Goal: Task Accomplishment & Management: Use online tool/utility

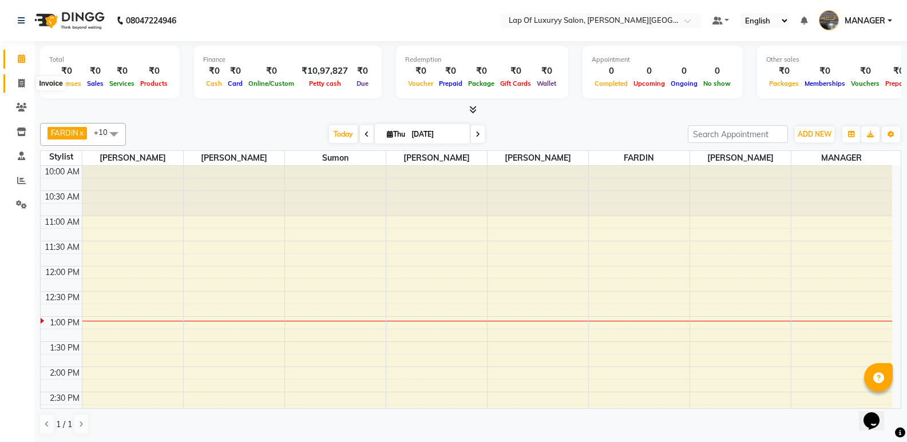
click at [14, 82] on span at bounding box center [21, 83] width 20 height 13
select select "17"
select select "service"
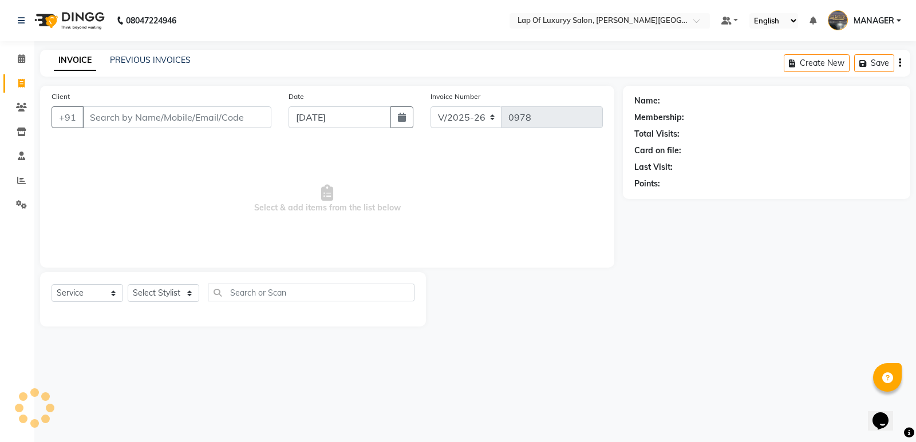
click at [196, 121] on input "Client" at bounding box center [176, 117] width 189 height 22
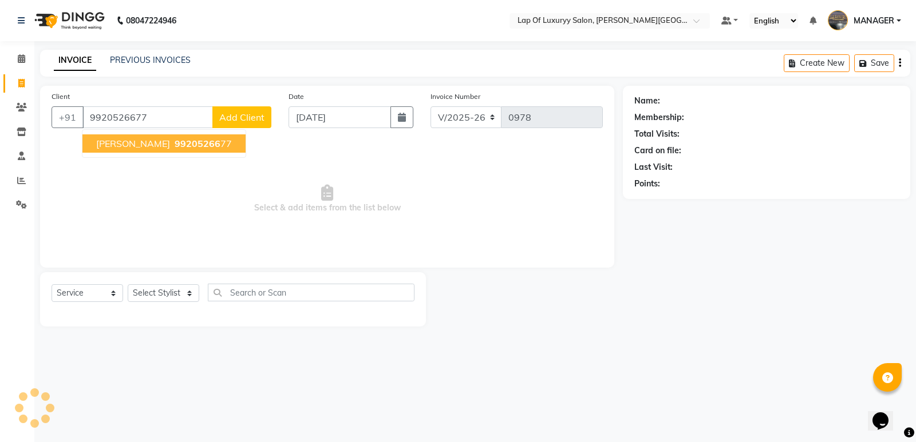
type input "9920526677"
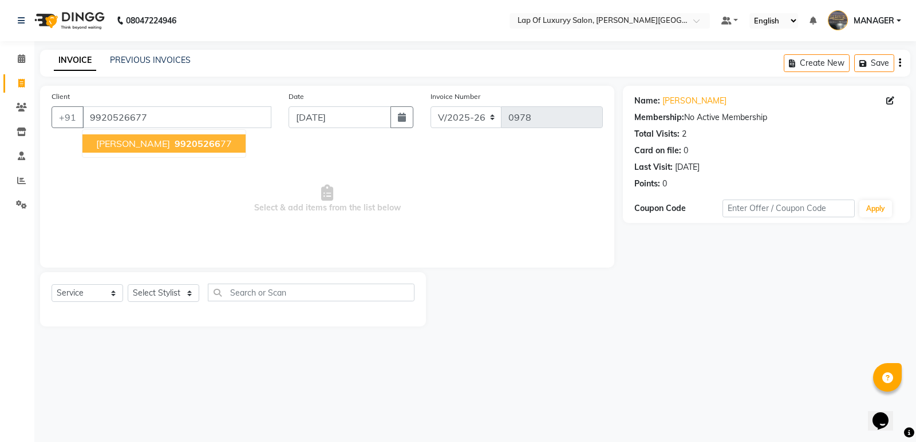
click at [187, 137] on button "KAJOL 99205266 77" at bounding box center [163, 144] width 163 height 18
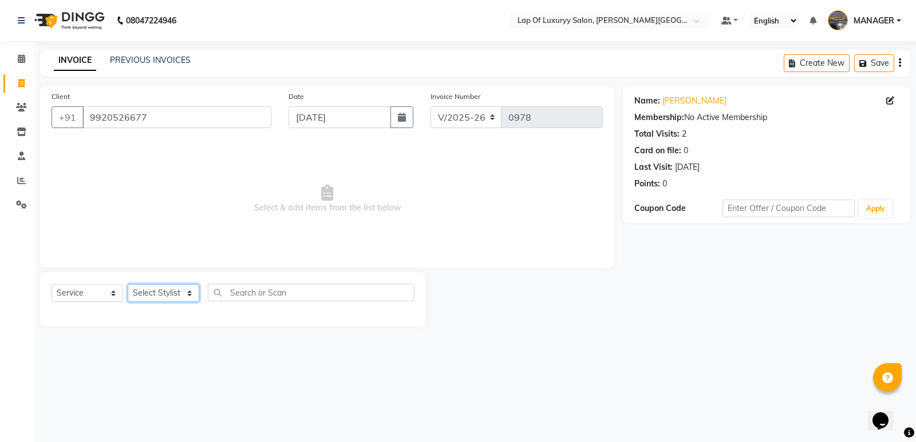
click at [160, 286] on select "Select Stylist FARDIN IRENE Kavita Patil MANAGER MITHUN Prajakta Pratiksha ROHI…" at bounding box center [164, 293] width 72 height 18
select select "21284"
click at [128, 284] on select "Select Stylist FARDIN IRENE Kavita Patil MANAGER MITHUN Prajakta Pratiksha ROHI…" at bounding box center [164, 293] width 72 height 18
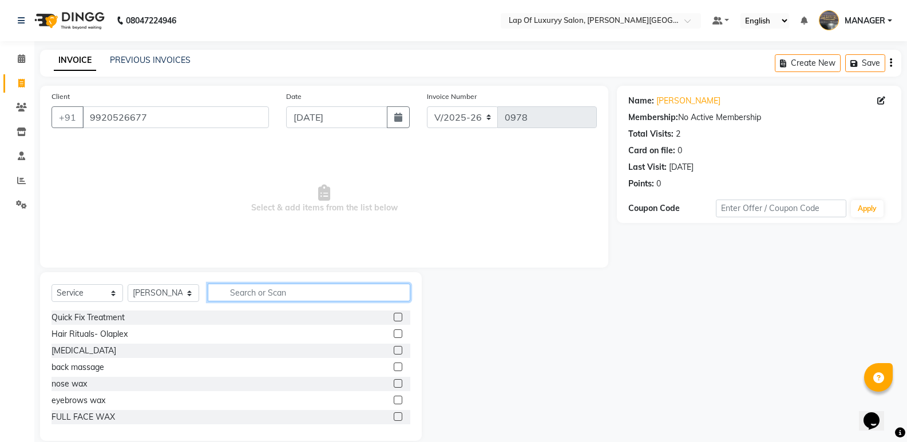
click at [253, 291] on input "text" at bounding box center [309, 293] width 203 height 18
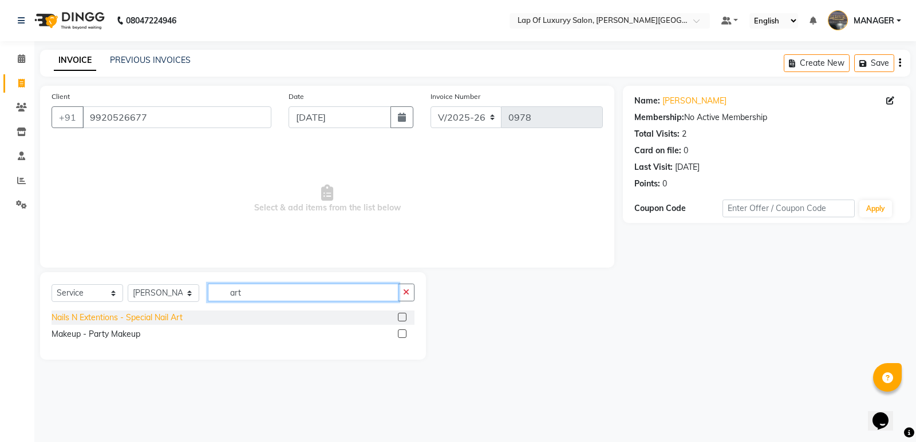
type input "art"
click at [172, 321] on div "Nails N Extentions - Special Nail Art" at bounding box center [117, 318] width 131 height 12
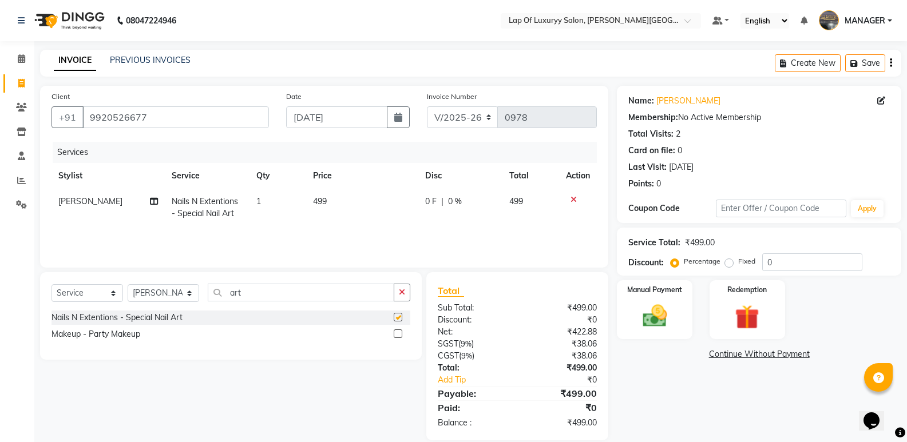
checkbox input "false"
click at [356, 198] on td "499" at bounding box center [362, 208] width 112 height 38
select select "21284"
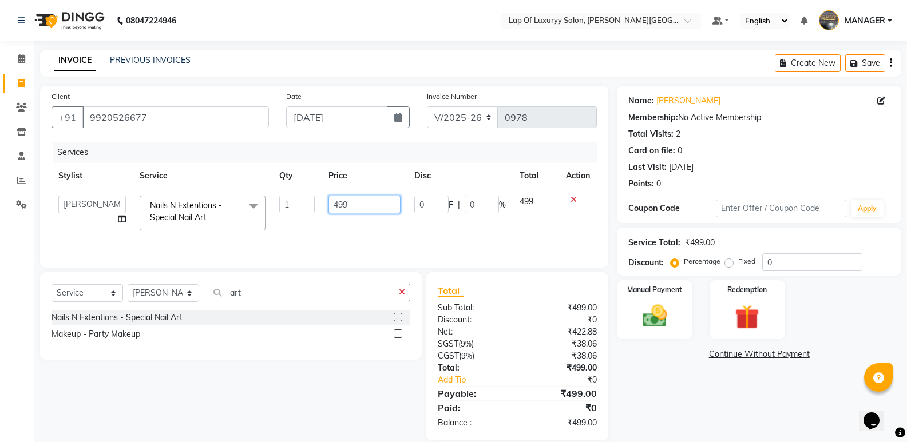
click at [356, 198] on input "499" at bounding box center [365, 205] width 72 height 18
type input "4"
type input "60"
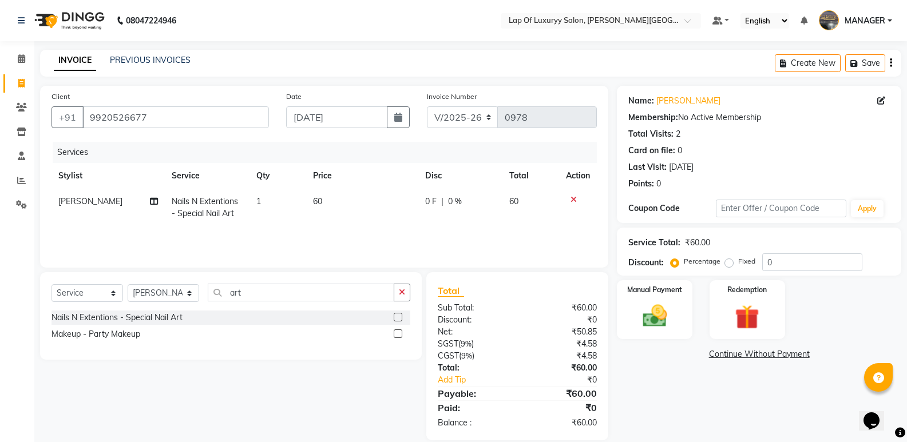
click at [683, 367] on div "Name: Kajol Membership: No Active Membership Total Visits: 2 Card on file: 0 La…" at bounding box center [763, 263] width 293 height 355
click at [652, 305] on img at bounding box center [654, 316] width 41 height 29
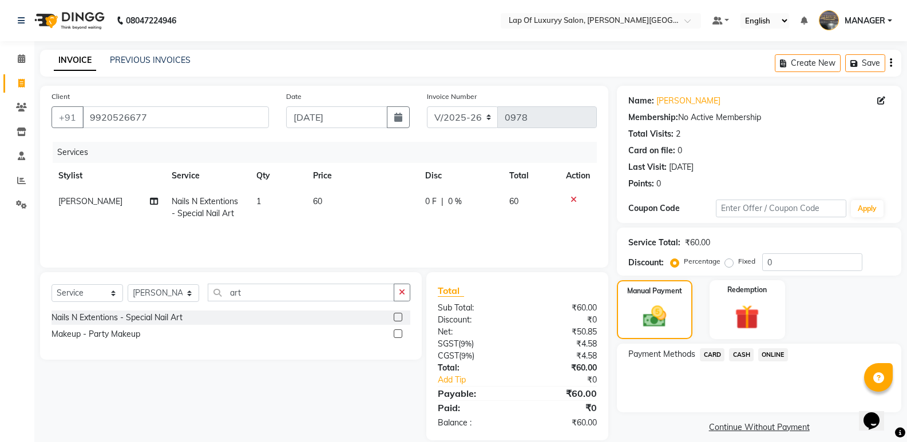
click at [767, 354] on span "ONLINE" at bounding box center [773, 355] width 30 height 13
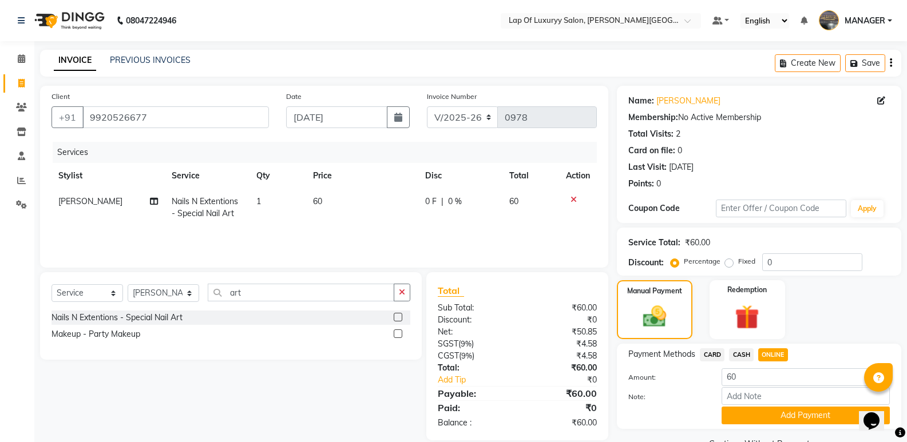
scroll to position [27, 0]
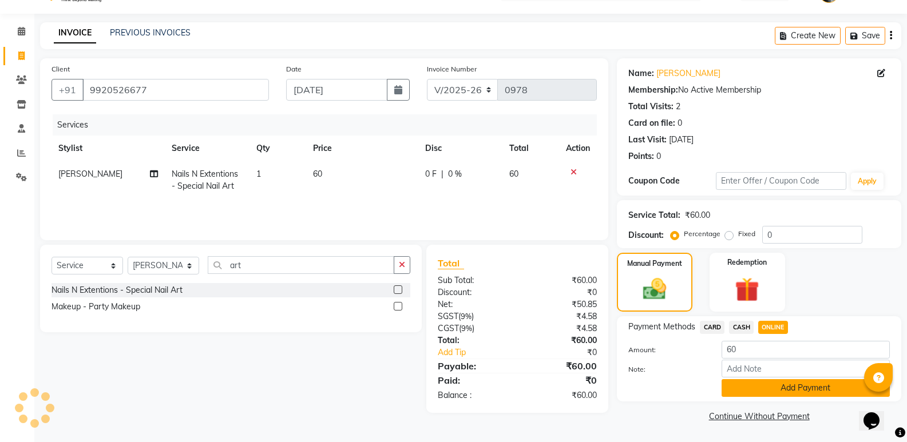
click at [757, 387] on button "Add Payment" at bounding box center [806, 388] width 168 height 18
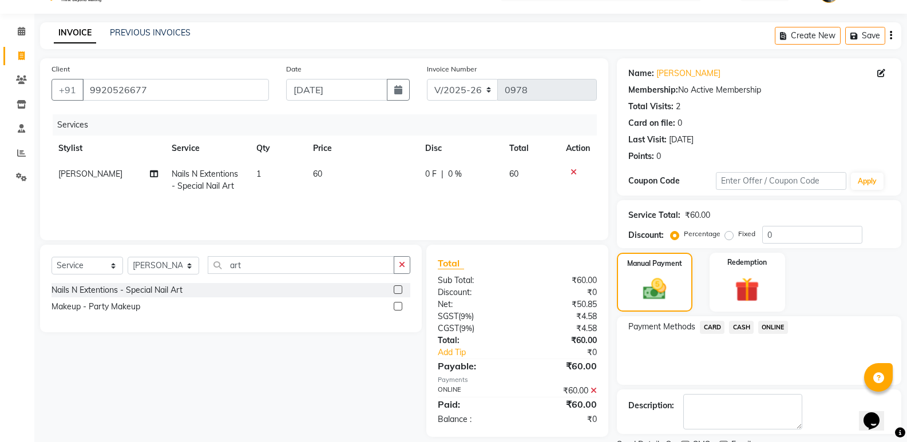
scroll to position [76, 0]
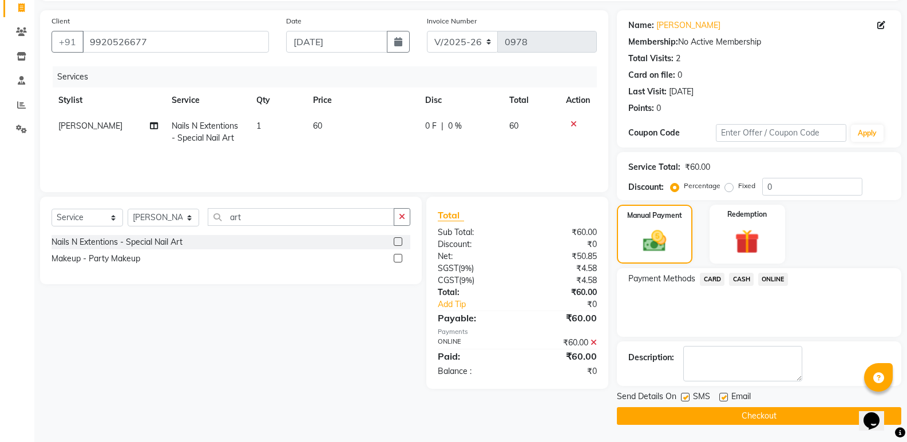
click at [724, 394] on label at bounding box center [723, 397] width 9 height 9
click at [724, 394] on input "checkbox" at bounding box center [722, 397] width 7 height 7
checkbox input "false"
click at [684, 398] on label at bounding box center [685, 397] width 9 height 9
click at [684, 398] on input "checkbox" at bounding box center [684, 397] width 7 height 7
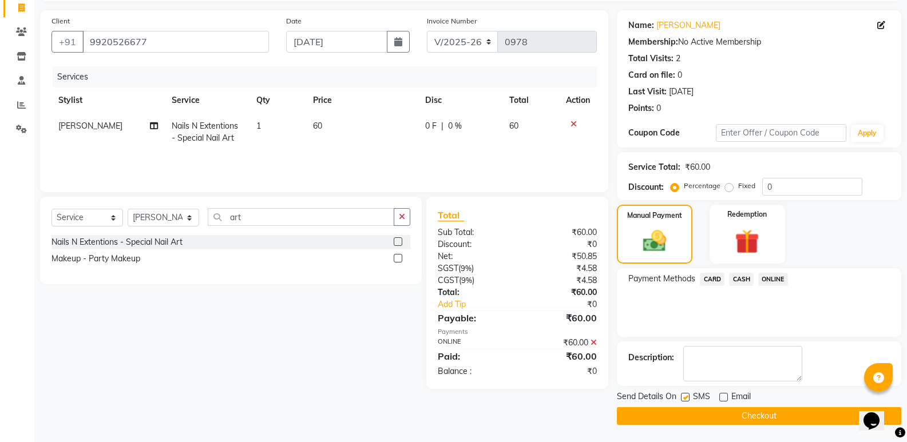
checkbox input "false"
click at [690, 422] on button "Checkout" at bounding box center [759, 417] width 284 height 18
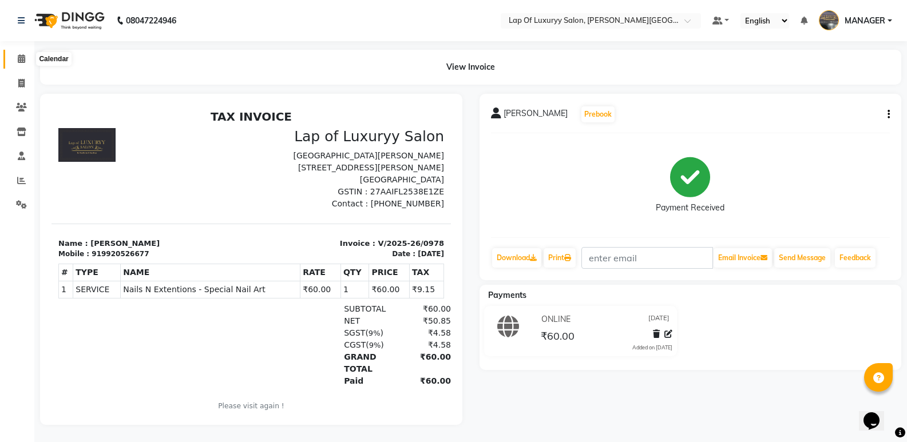
click at [18, 56] on icon at bounding box center [21, 58] width 7 height 9
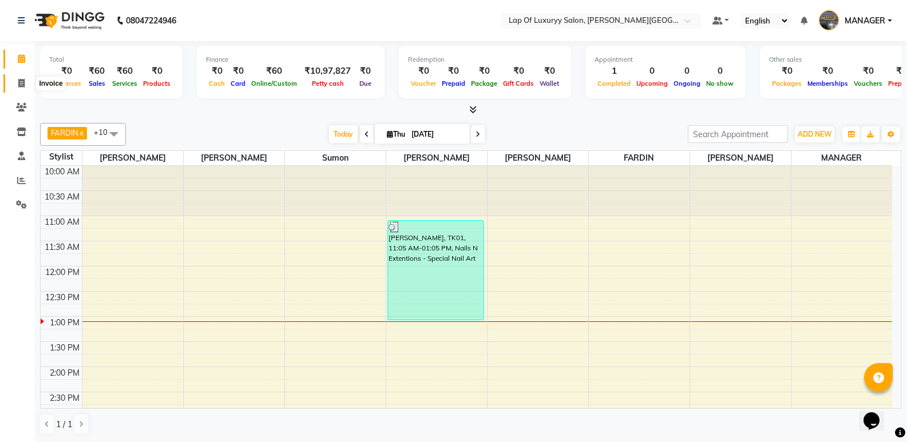
click at [22, 88] on span at bounding box center [21, 83] width 20 height 13
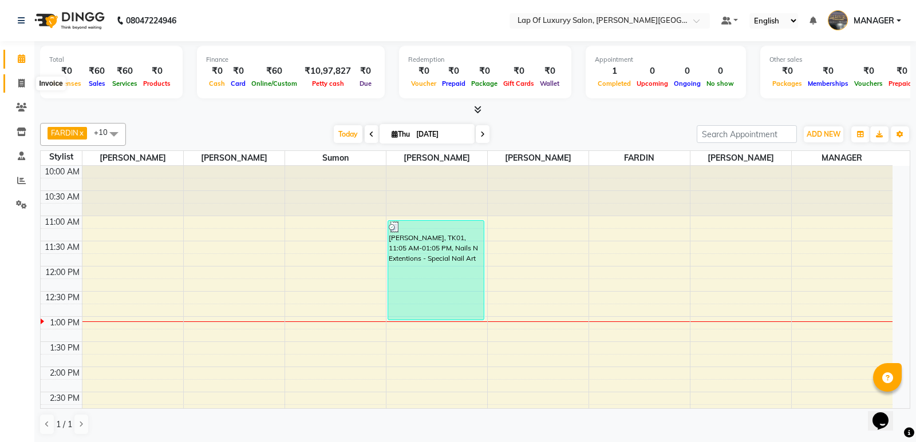
select select "17"
select select "service"
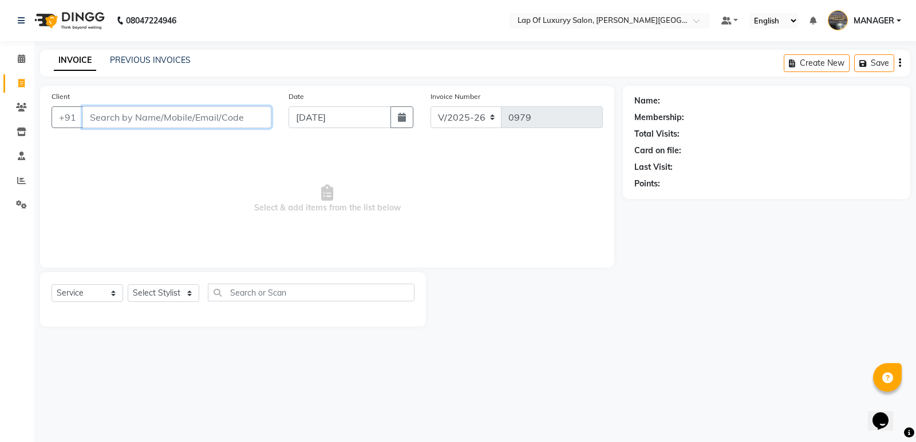
click at [181, 123] on input "Client" at bounding box center [176, 117] width 189 height 22
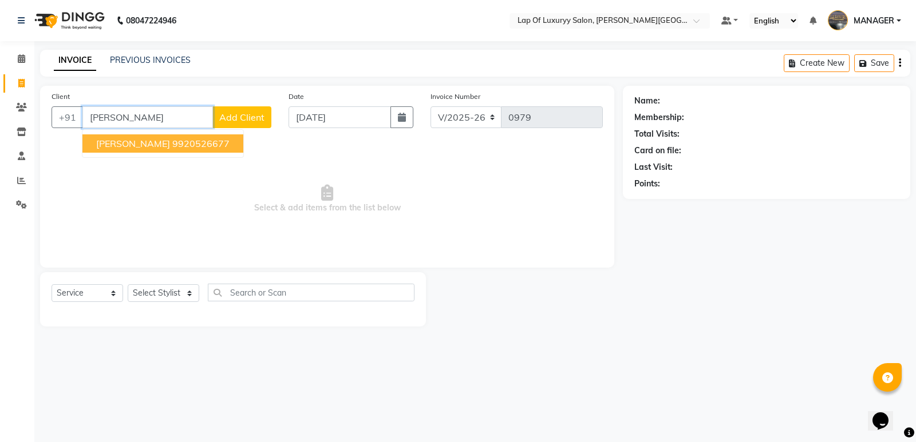
click at [172, 143] on ngb-highlight "9920526677" at bounding box center [200, 143] width 57 height 11
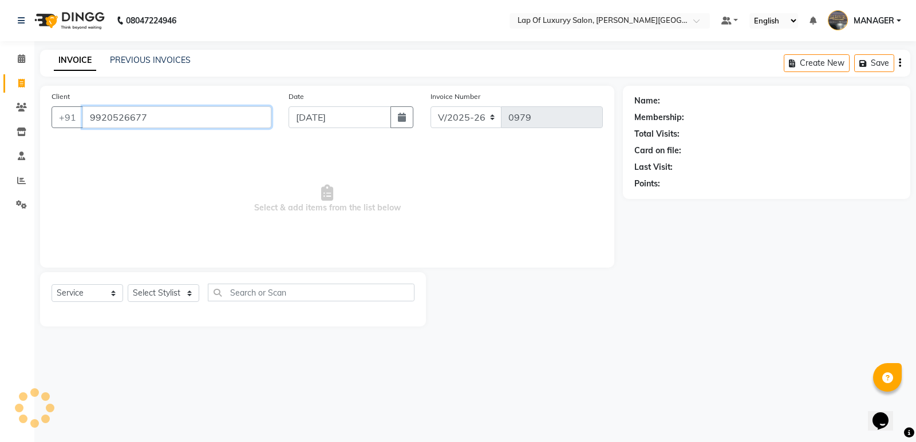
type input "9920526677"
click at [159, 294] on select "Select Stylist FARDIN IRENE Kavita Patil MANAGER MITHUN Prajakta Pratiksha ROHI…" at bounding box center [164, 293] width 72 height 18
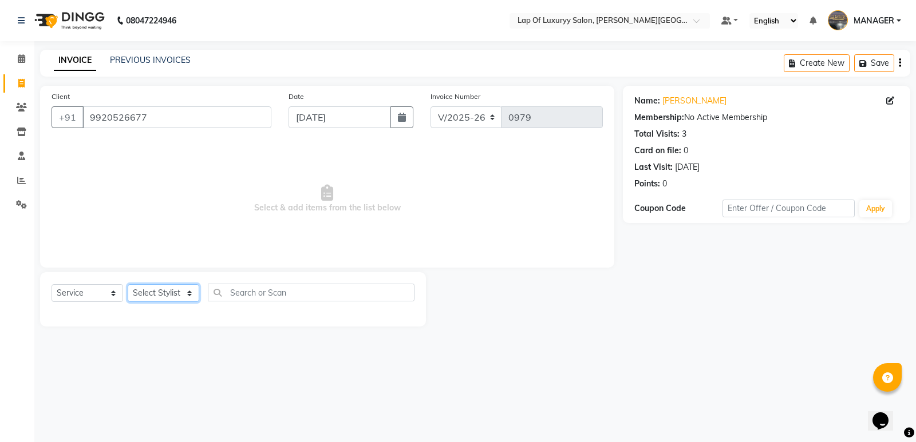
select select "21284"
click at [128, 284] on select "Select Stylist FARDIN IRENE Kavita Patil MANAGER MITHUN Prajakta Pratiksha ROHI…" at bounding box center [164, 293] width 72 height 18
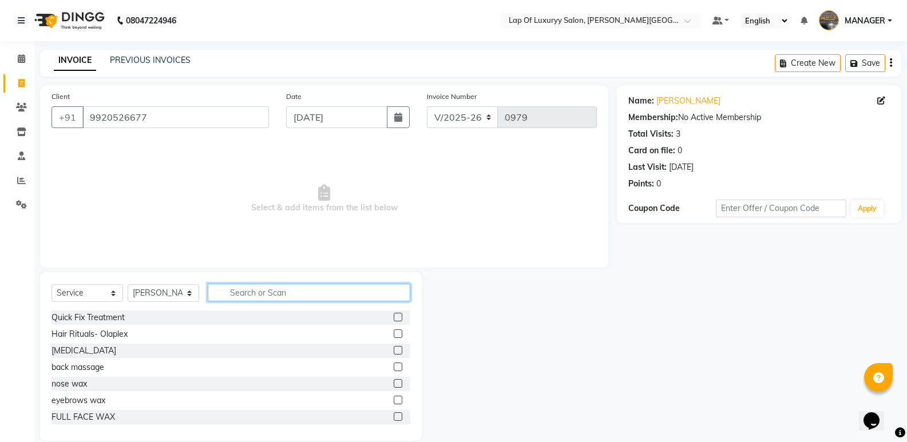
click at [234, 291] on input "text" at bounding box center [309, 293] width 203 height 18
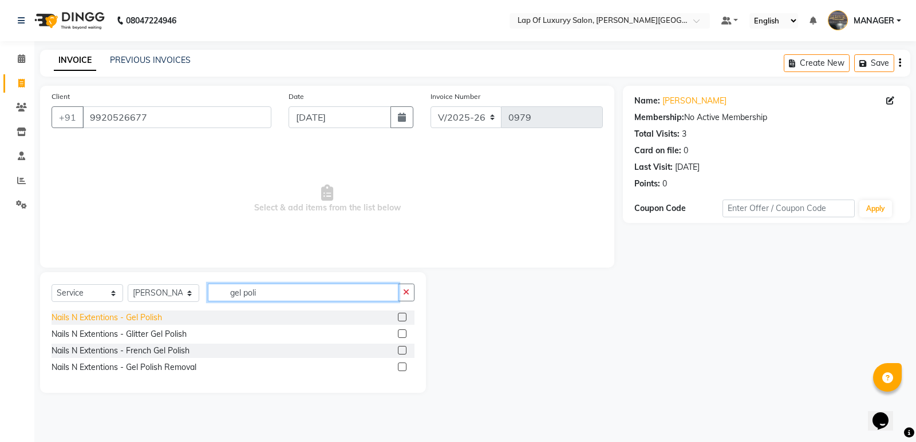
type input "gel poli"
click at [149, 317] on div "Nails N Extentions - Gel Polish" at bounding box center [107, 318] width 110 height 12
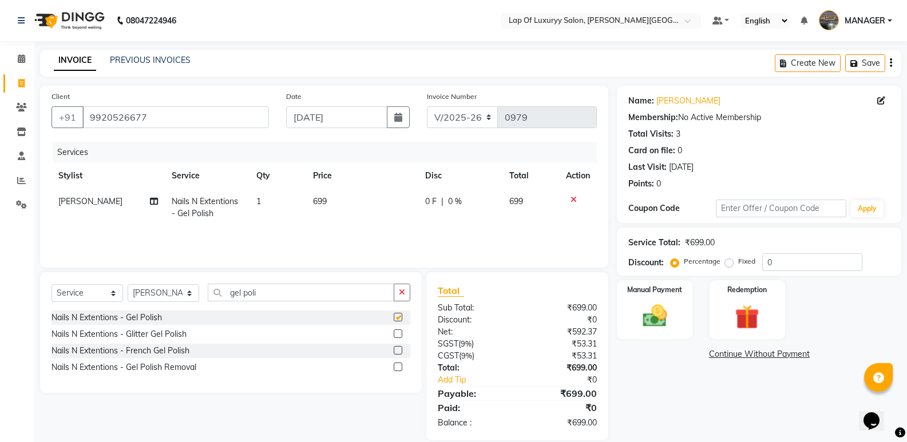
checkbox input "false"
click at [362, 207] on td "699" at bounding box center [362, 208] width 112 height 38
select select "21284"
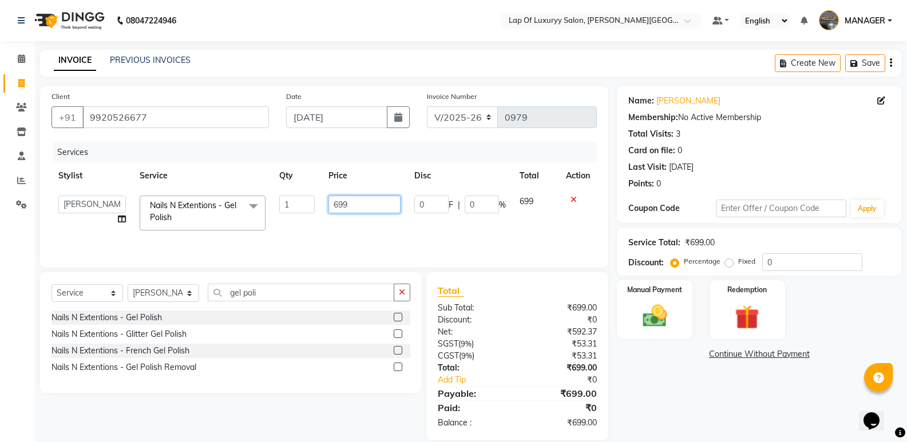
click at [365, 204] on input "699" at bounding box center [365, 205] width 72 height 18
type input "6"
type input "500"
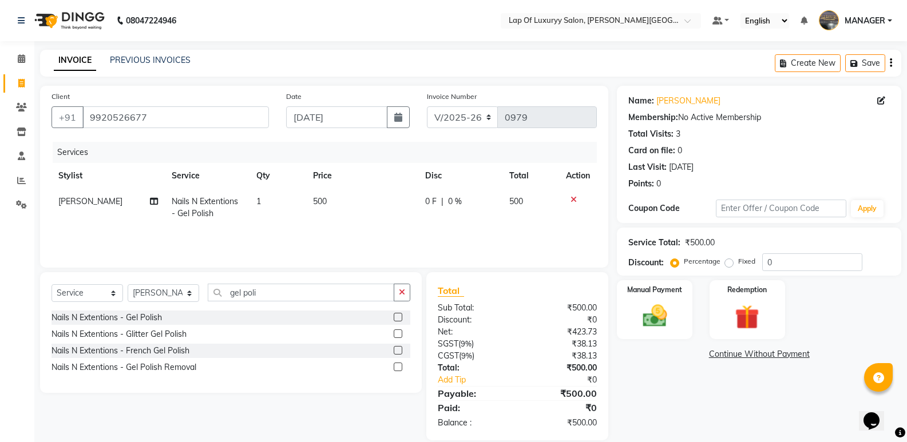
click at [385, 236] on div "Services Stylist Service Qty Price Disc Total Action Prajakta Nails N Extention…" at bounding box center [324, 199] width 545 height 114
click at [659, 366] on div "Name: Kajol Membership: No Active Membership Total Visits: 3 Card on file: 0 La…" at bounding box center [763, 263] width 293 height 355
click at [657, 319] on img at bounding box center [654, 316] width 41 height 29
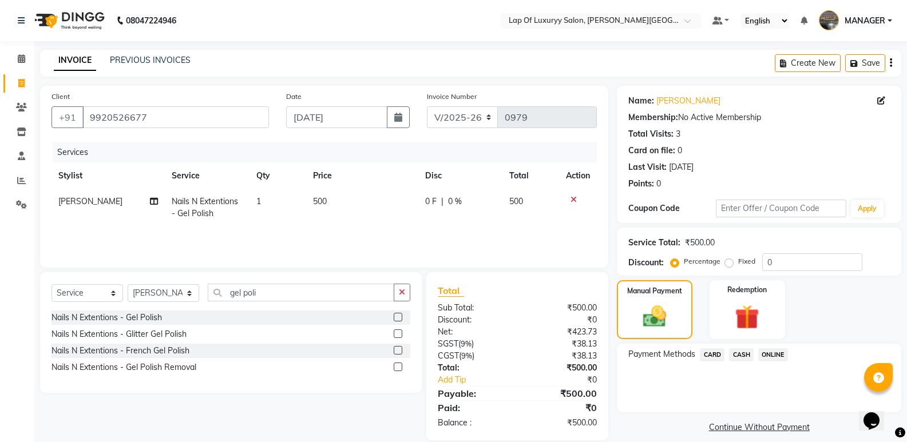
click at [742, 354] on span "CASH" at bounding box center [741, 355] width 25 height 13
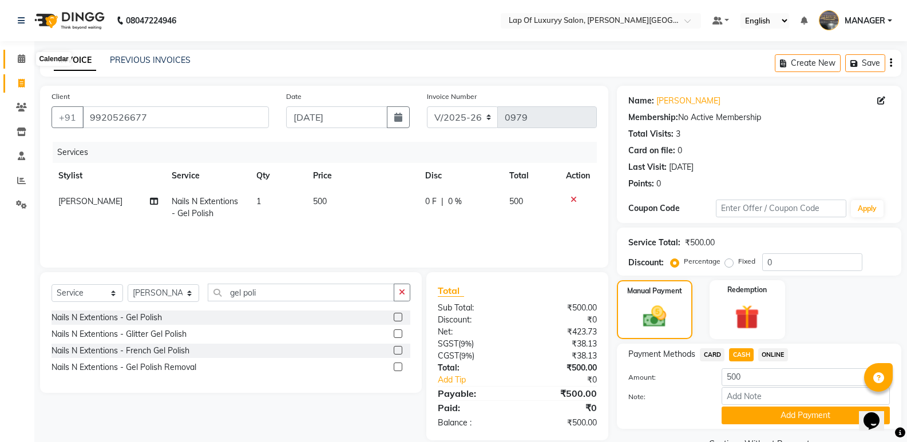
click at [26, 56] on span at bounding box center [21, 59] width 20 height 13
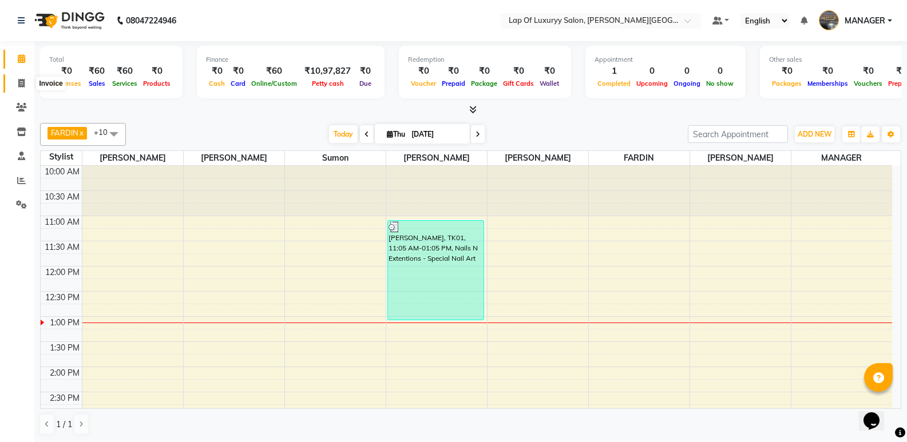
click at [20, 85] on icon at bounding box center [21, 83] width 6 height 9
select select "17"
select select "service"
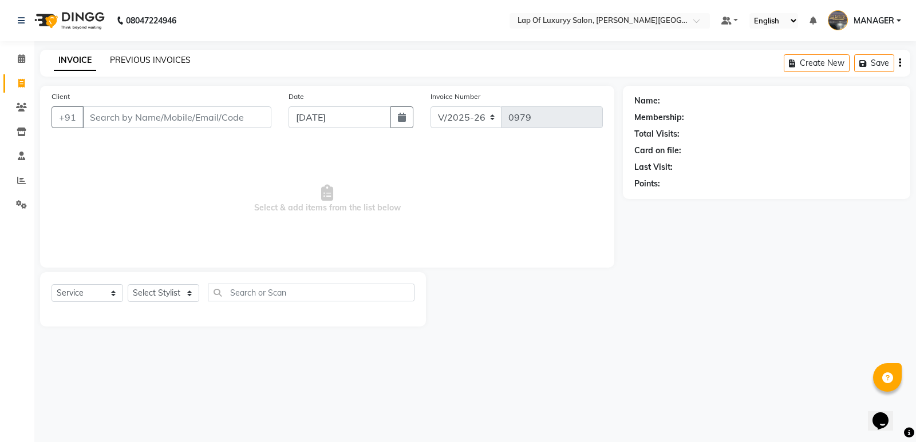
click at [186, 56] on link "PREVIOUS INVOICES" at bounding box center [150, 60] width 81 height 10
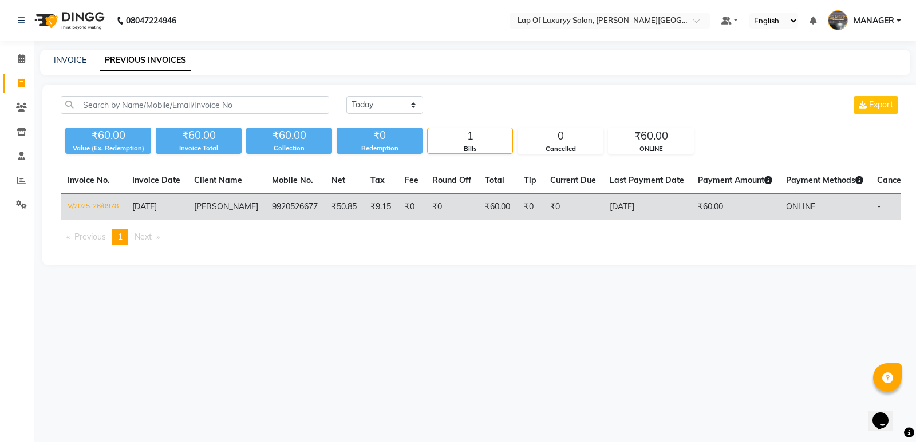
click at [627, 206] on td "[DATE]" at bounding box center [647, 207] width 88 height 27
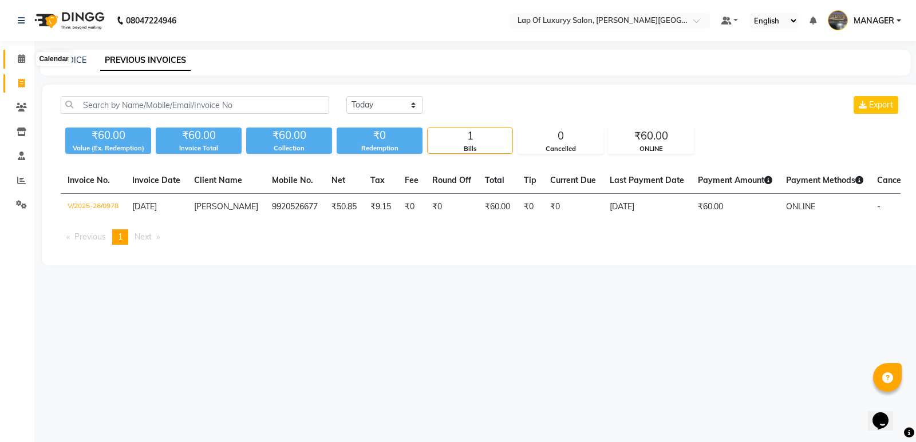
click at [21, 63] on span at bounding box center [21, 59] width 20 height 13
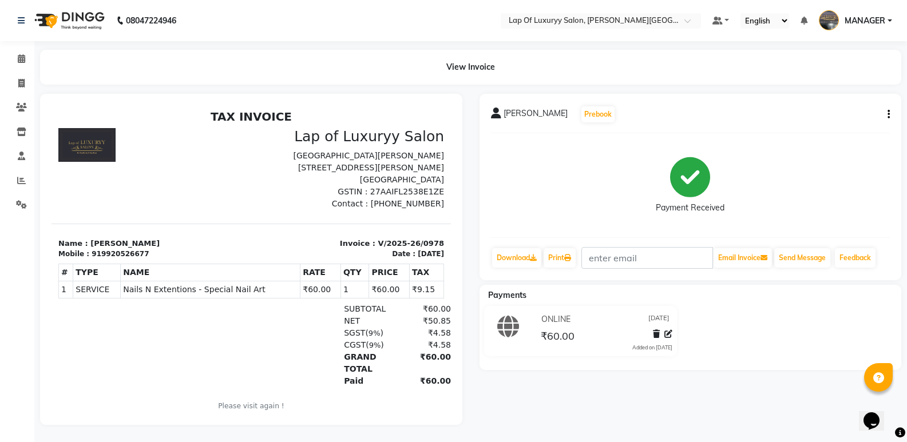
click at [463, 68] on div "View Invoice" at bounding box center [470, 67] width 861 height 35
click at [887, 109] on button "button" at bounding box center [886, 115] width 7 height 12
click at [821, 127] on div "Edit Invoice" at bounding box center [832, 129] width 78 height 14
select select "service"
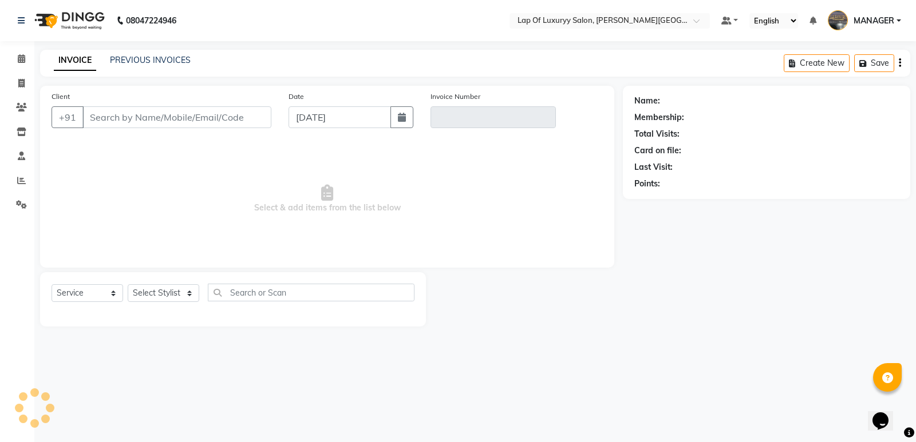
type input "9920526677"
type input "V/2025-26/0978"
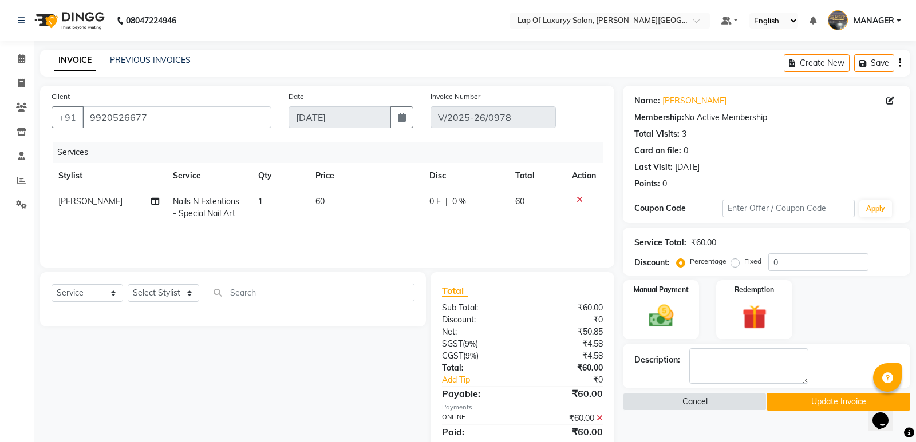
select select "select"
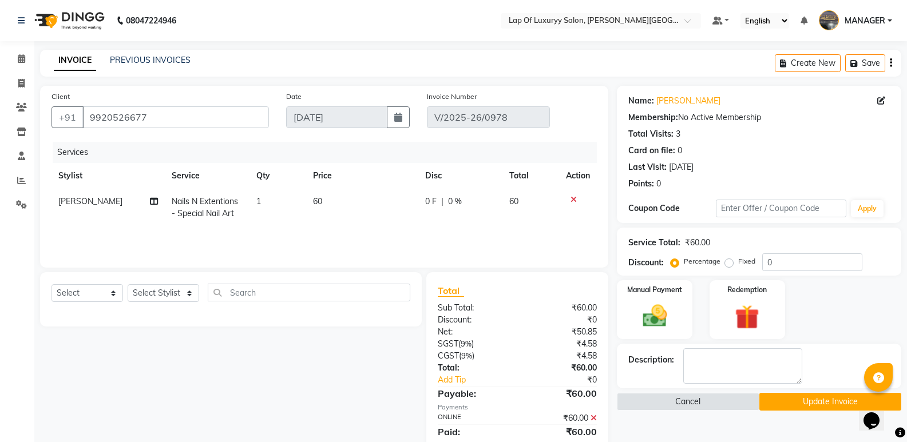
click at [370, 202] on td "60" at bounding box center [362, 208] width 112 height 38
select select "21284"
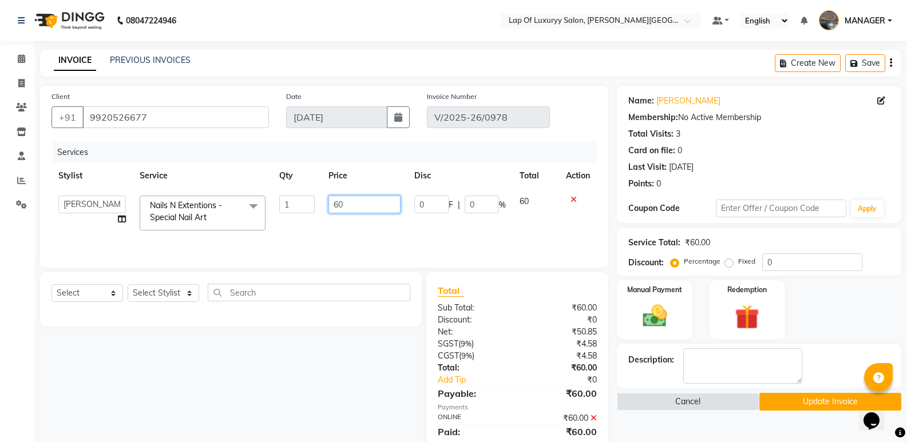
click at [370, 202] on input "60" at bounding box center [365, 205] width 72 height 18
type input "6"
type input "500"
click at [319, 414] on div "Select Service Product Membership Package Voucher Prepaid Gift Card Select Styl…" at bounding box center [226, 368] width 390 height 192
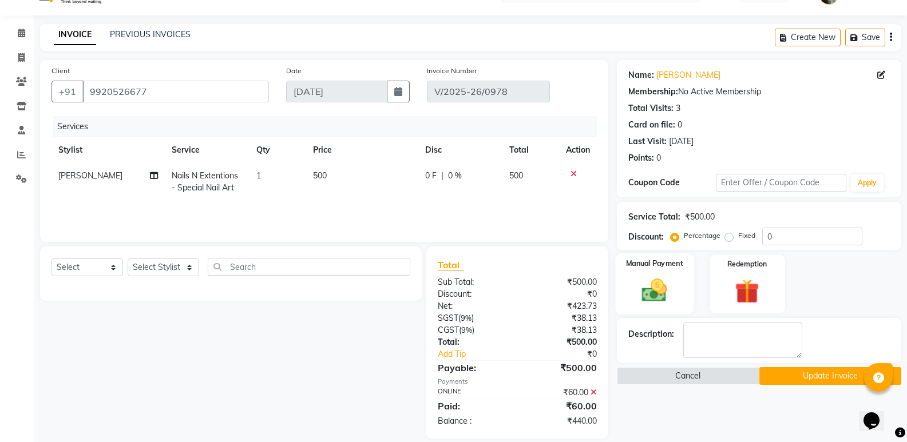
scroll to position [39, 0]
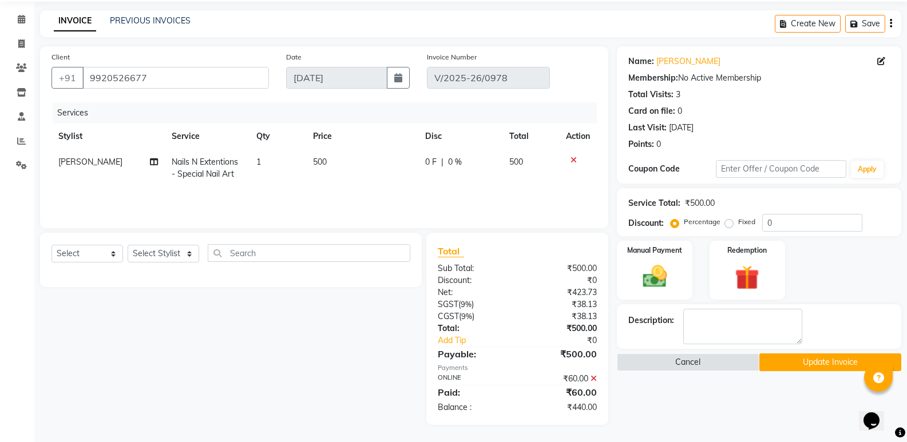
click at [592, 377] on icon at bounding box center [594, 379] width 6 height 8
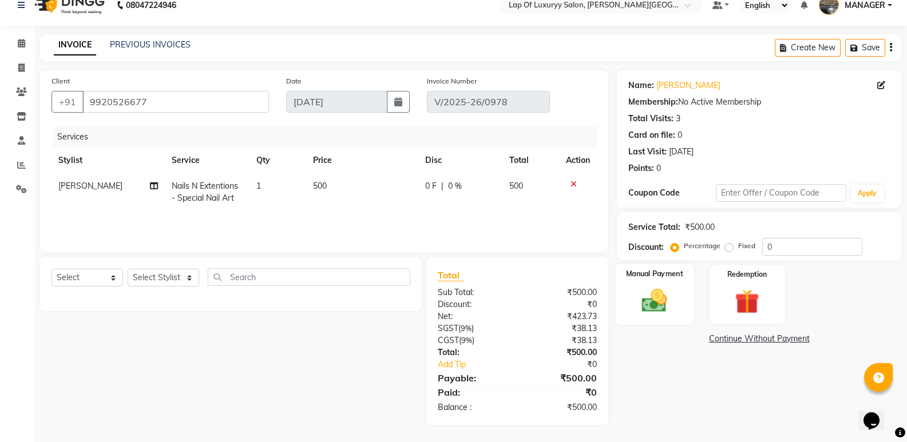
click at [659, 302] on img at bounding box center [654, 300] width 41 height 29
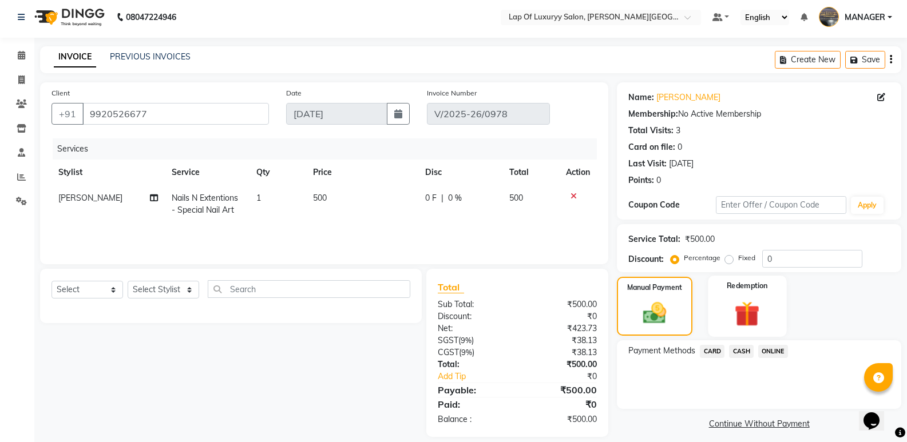
scroll to position [0, 0]
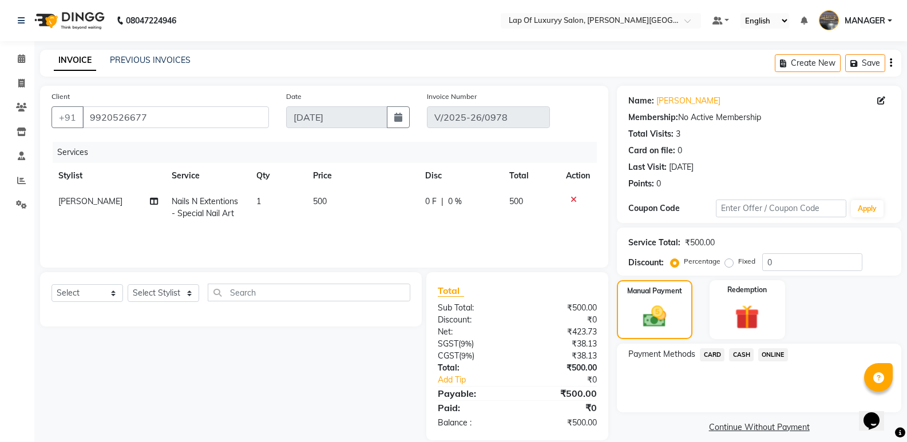
click at [347, 208] on td "500" at bounding box center [362, 208] width 112 height 38
select select "21284"
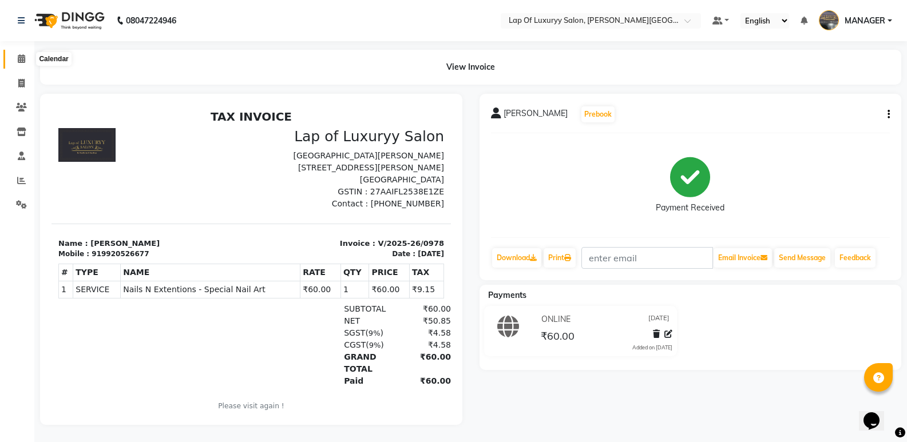
click at [18, 58] on icon at bounding box center [21, 58] width 7 height 9
